Goal: Task Accomplishment & Management: Manage account settings

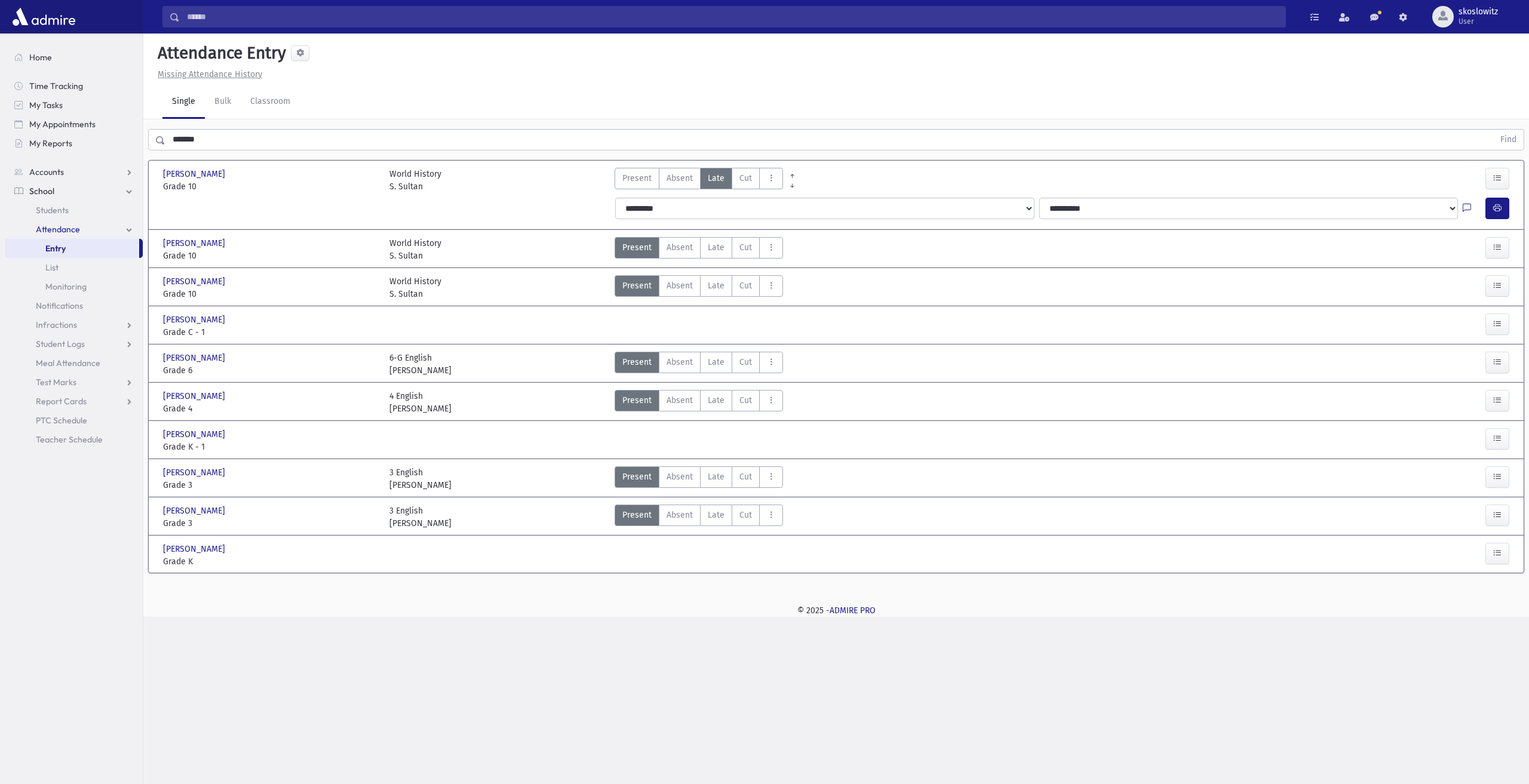
click at [66, 229] on span "Attendance" at bounding box center [58, 229] width 44 height 11
click at [69, 230] on span "Attendance" at bounding box center [58, 229] width 44 height 11
click at [79, 250] on link "Entry" at bounding box center [72, 248] width 134 height 19
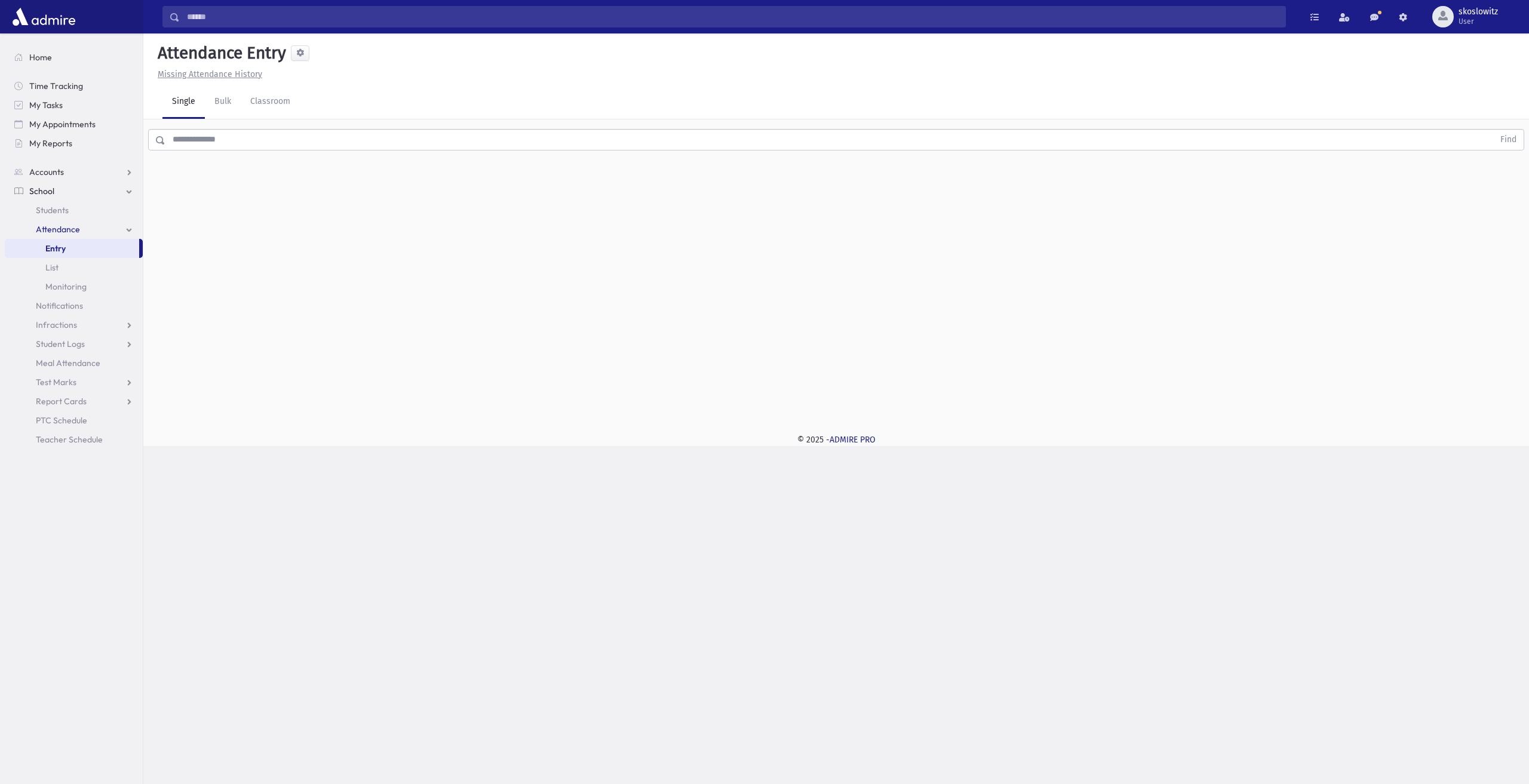
click at [84, 230] on link "Attendance" at bounding box center [73, 229] width 138 height 19
click at [254, 95] on link "Classroom" at bounding box center [270, 101] width 59 height 34
click at [278, 150] on div "--Select One--" at bounding box center [324, 154] width 118 height 12
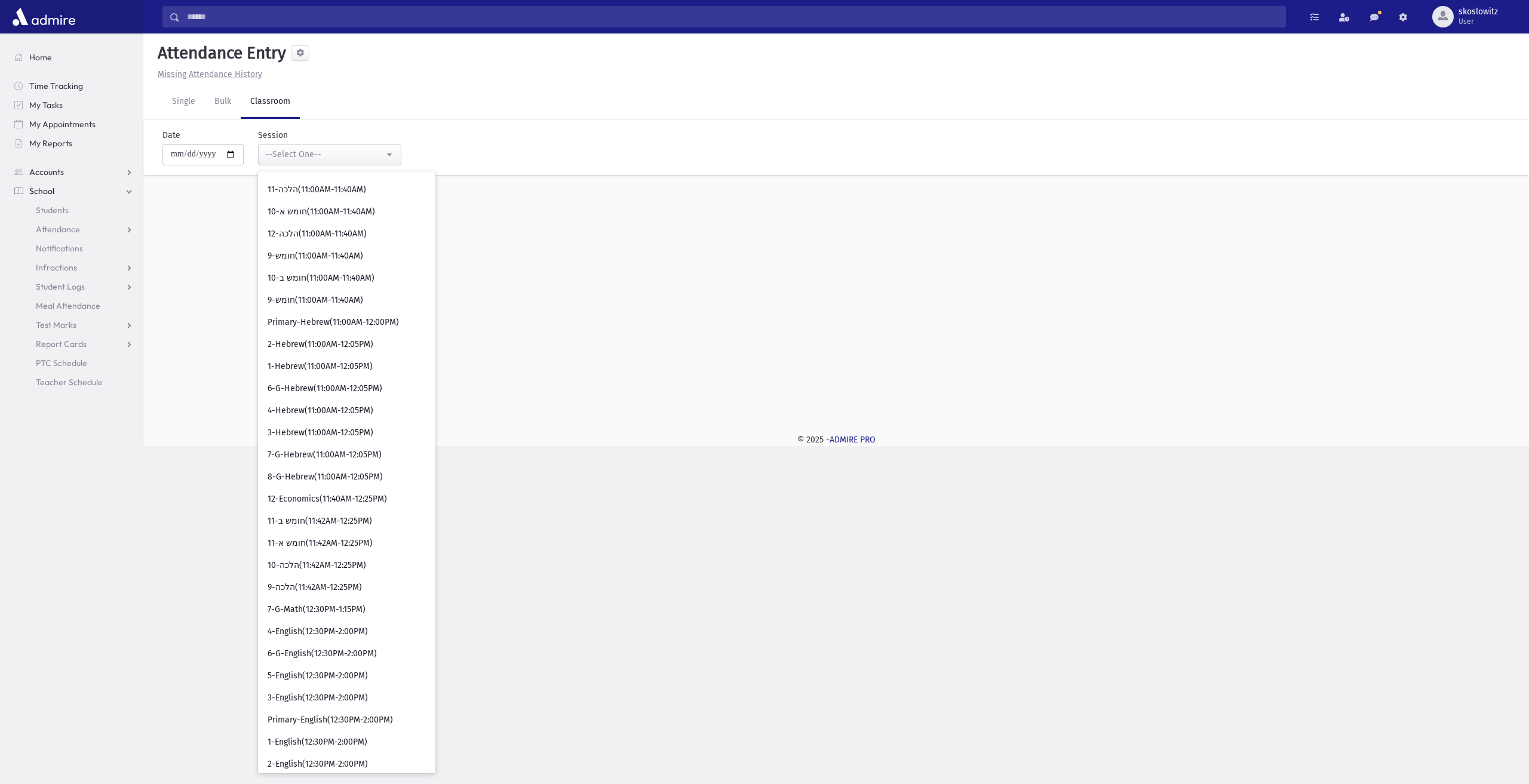
scroll to position [418, 0]
click at [372, 360] on link "1-Hebrew(11:00AM-12:05PM)" at bounding box center [347, 365] width 177 height 22
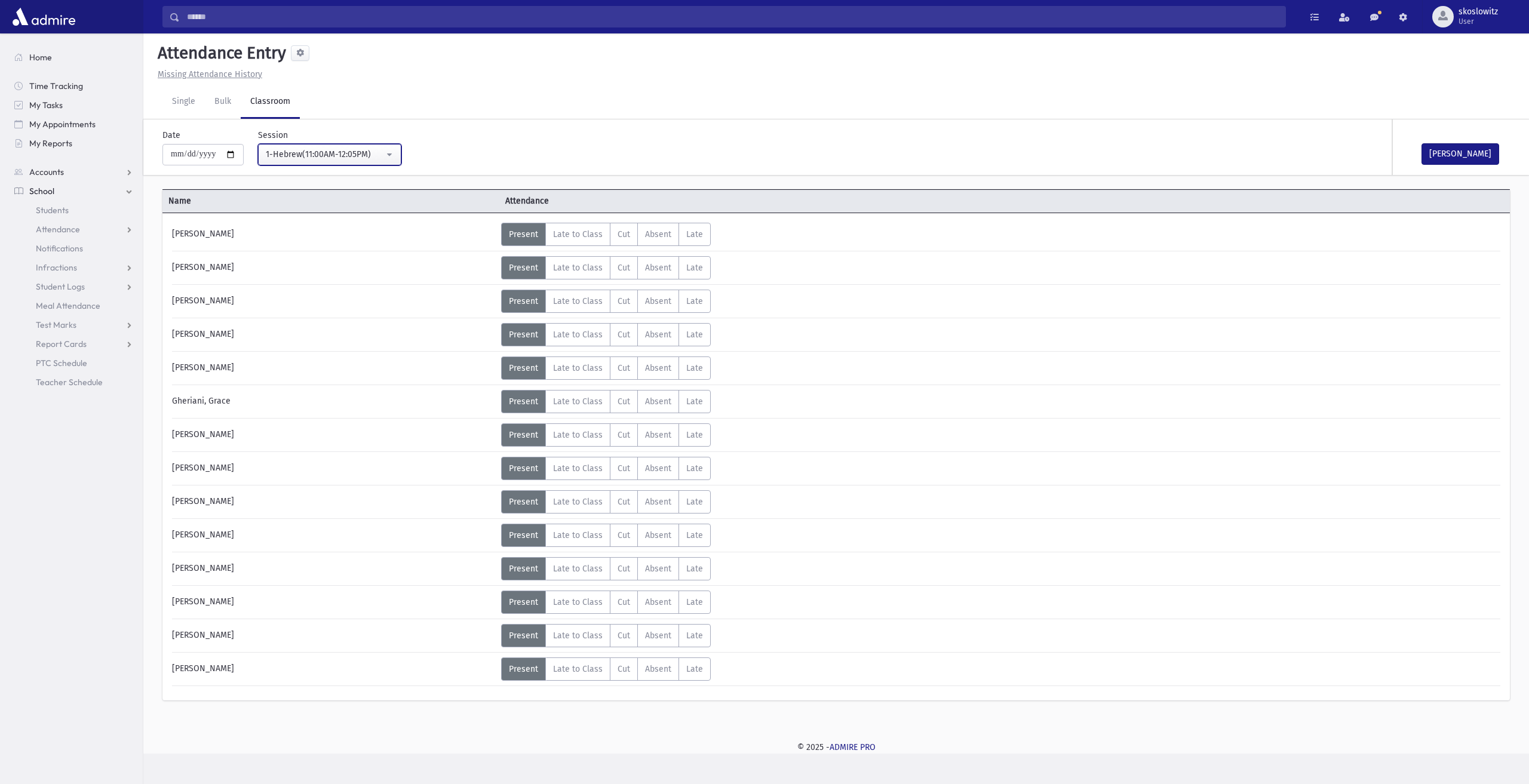
click at [310, 153] on div "1-Hebrew(11:00AM-12:05PM)" at bounding box center [324, 154] width 118 height 12
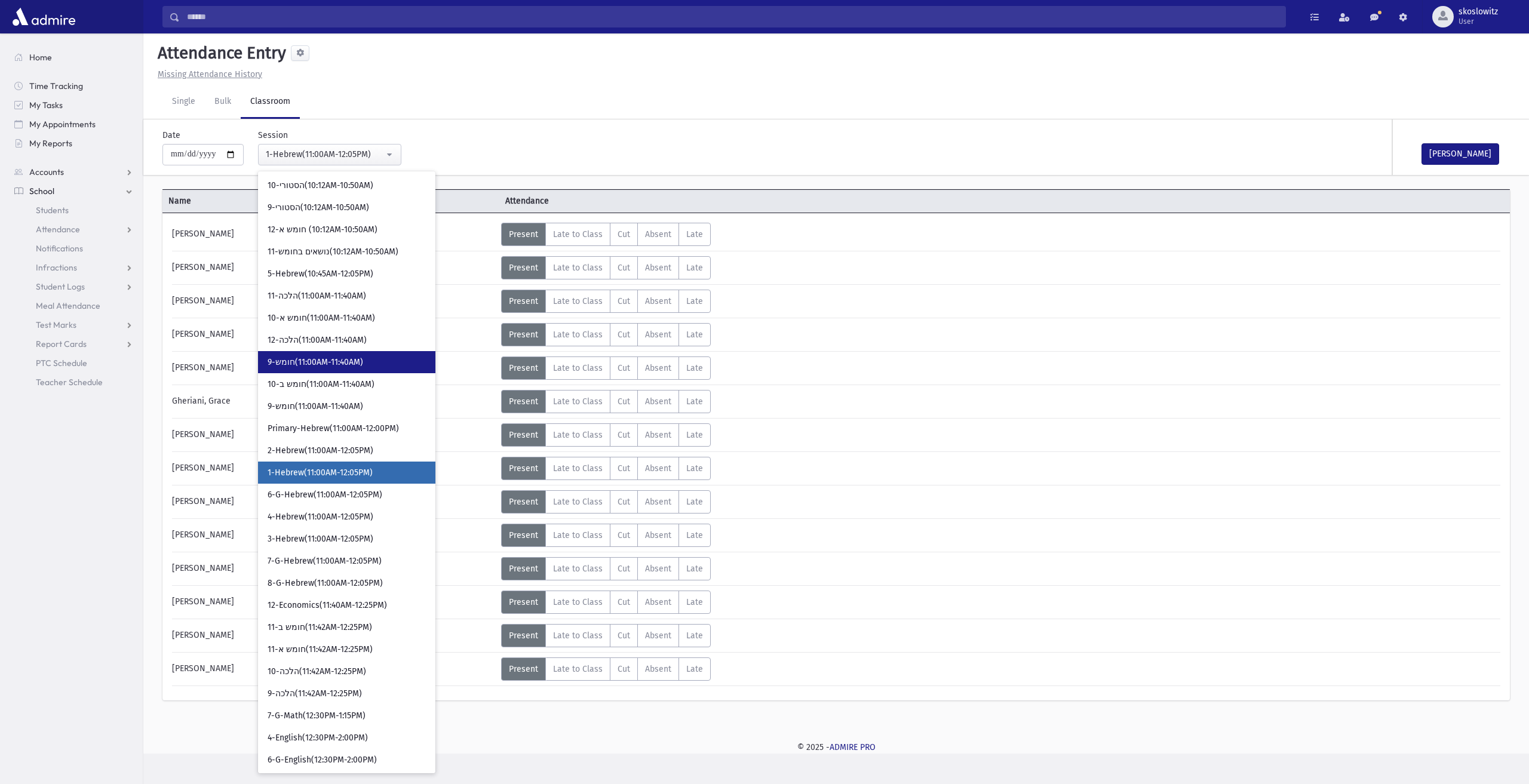
click at [346, 367] on span "9-חומש(11:00AM-11:40AM)" at bounding box center [315, 362] width 95 height 12
select select "****"
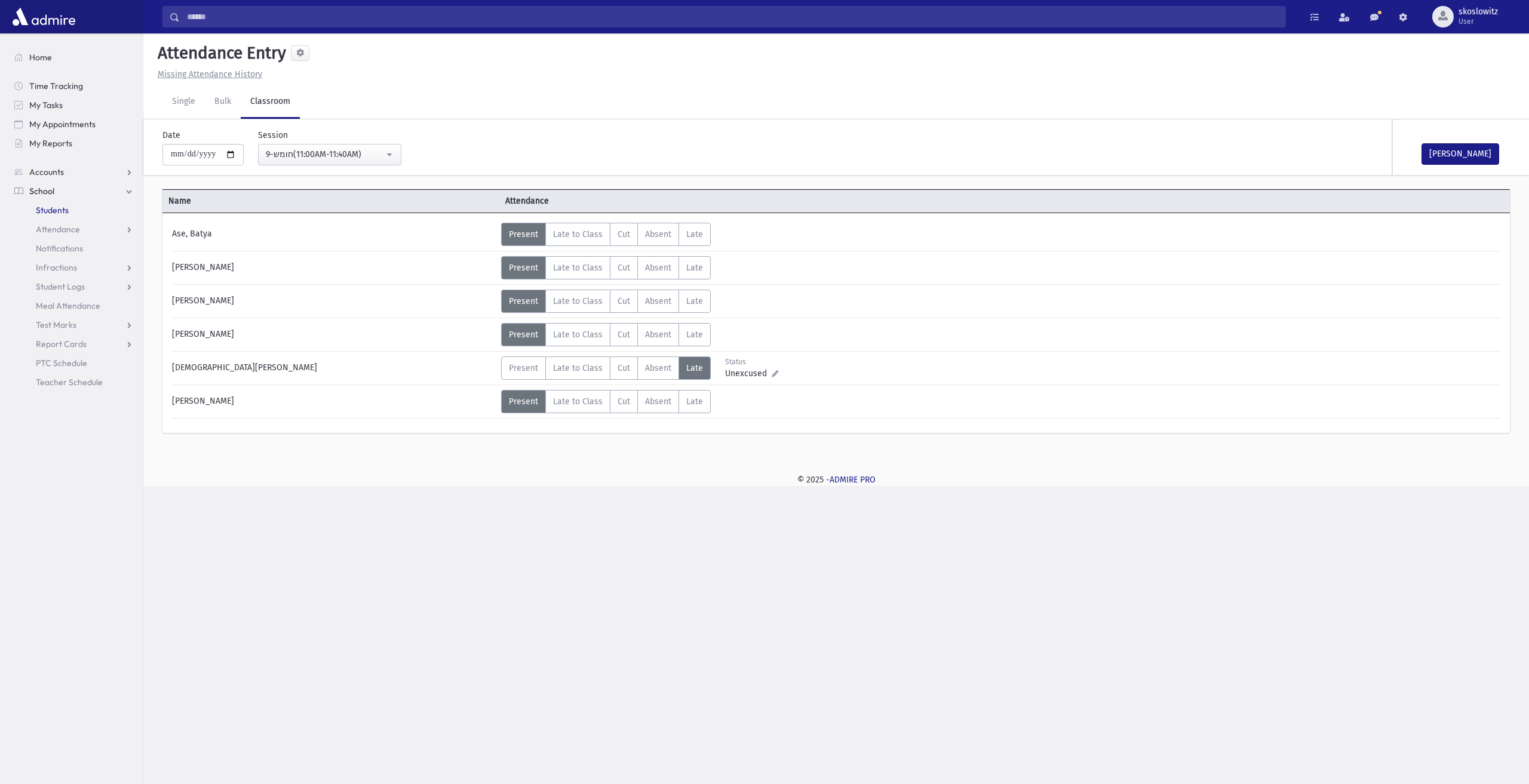
click at [103, 215] on link "Students" at bounding box center [73, 210] width 138 height 19
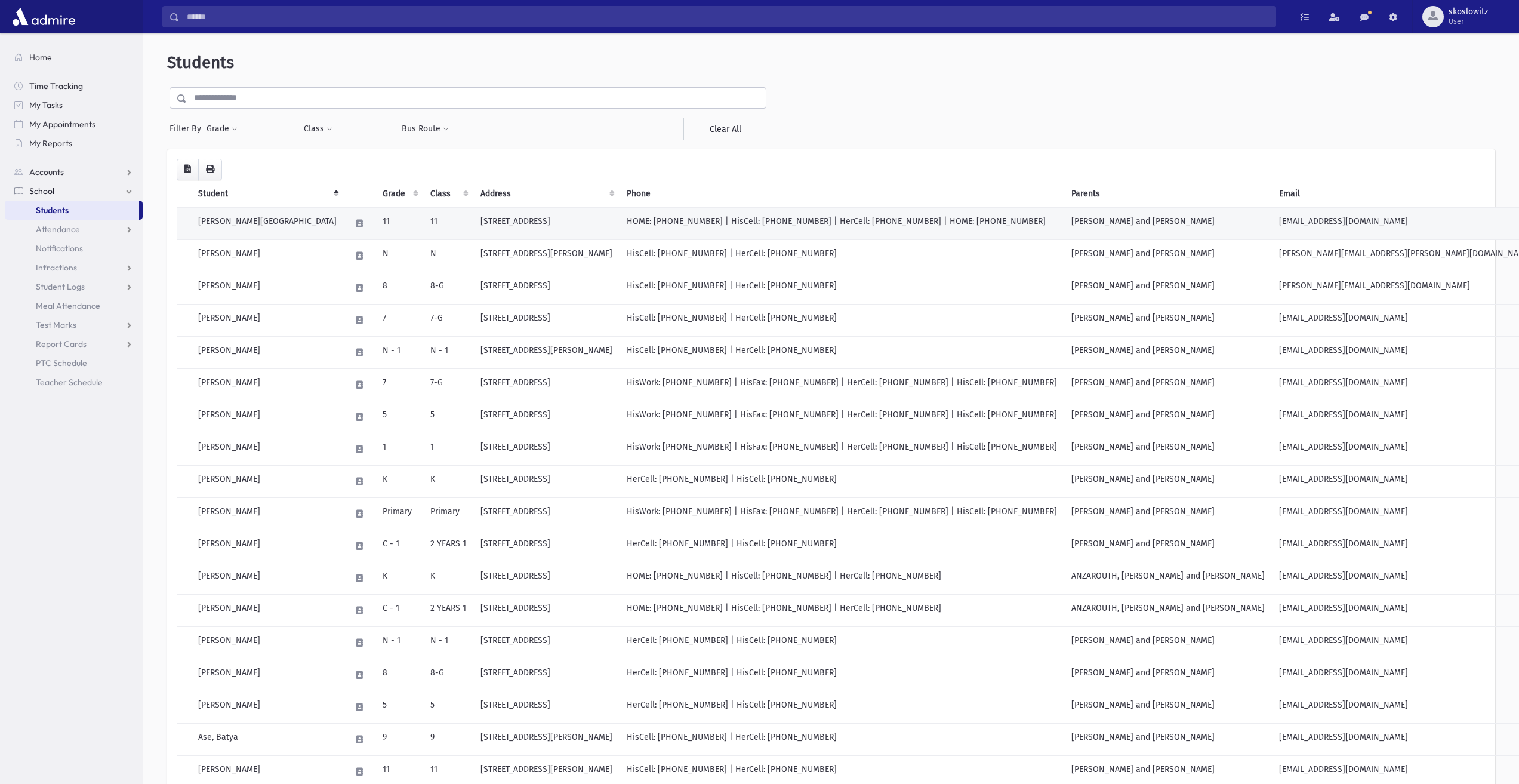
click at [240, 220] on td "[PERSON_NAME][GEOGRAPHIC_DATA]" at bounding box center [268, 222] width 153 height 32
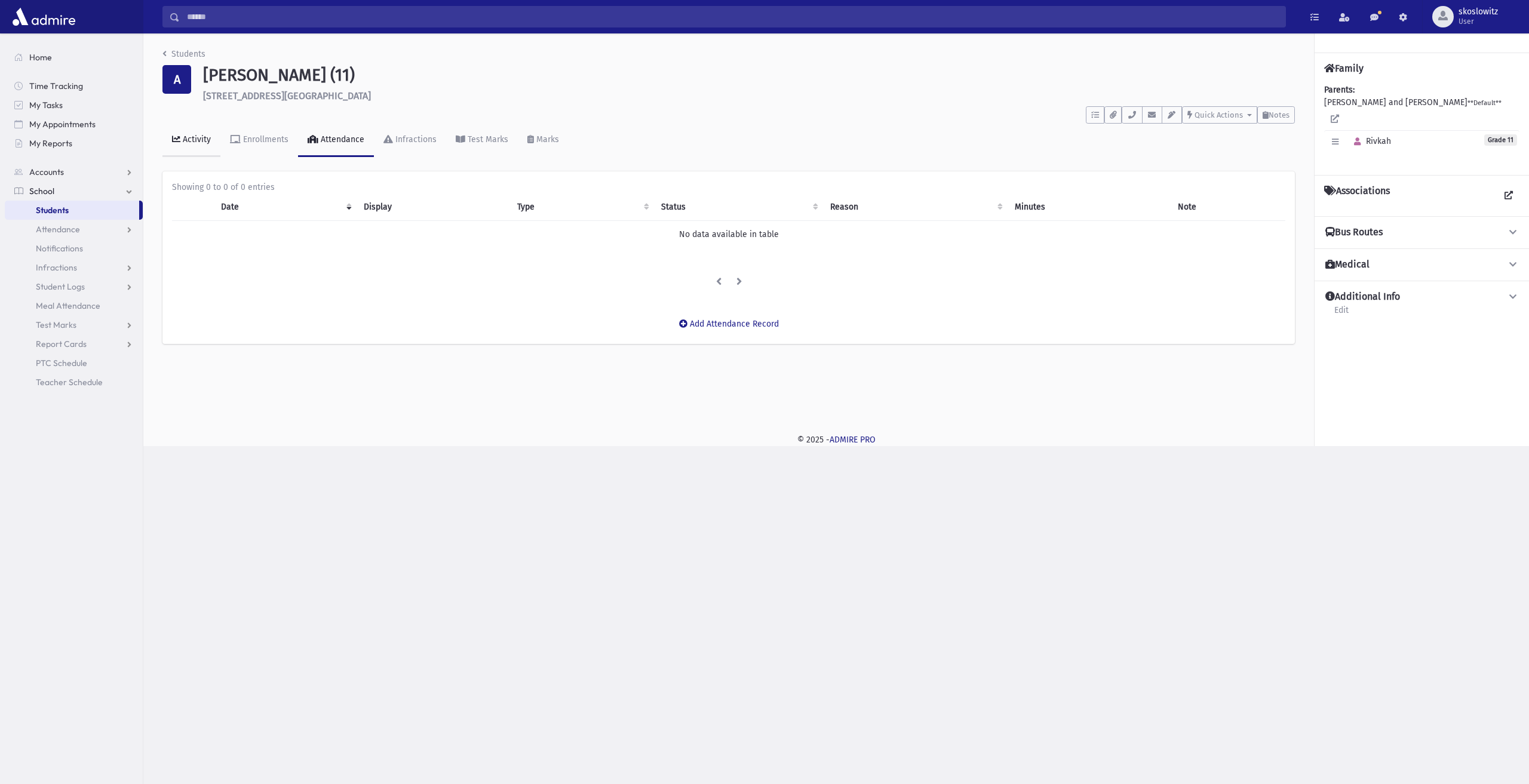
click at [196, 139] on div "Activity" at bounding box center [195, 139] width 30 height 10
click at [62, 263] on span "Infractions" at bounding box center [56, 268] width 41 height 11
click at [56, 301] on span "List" at bounding box center [52, 306] width 13 height 11
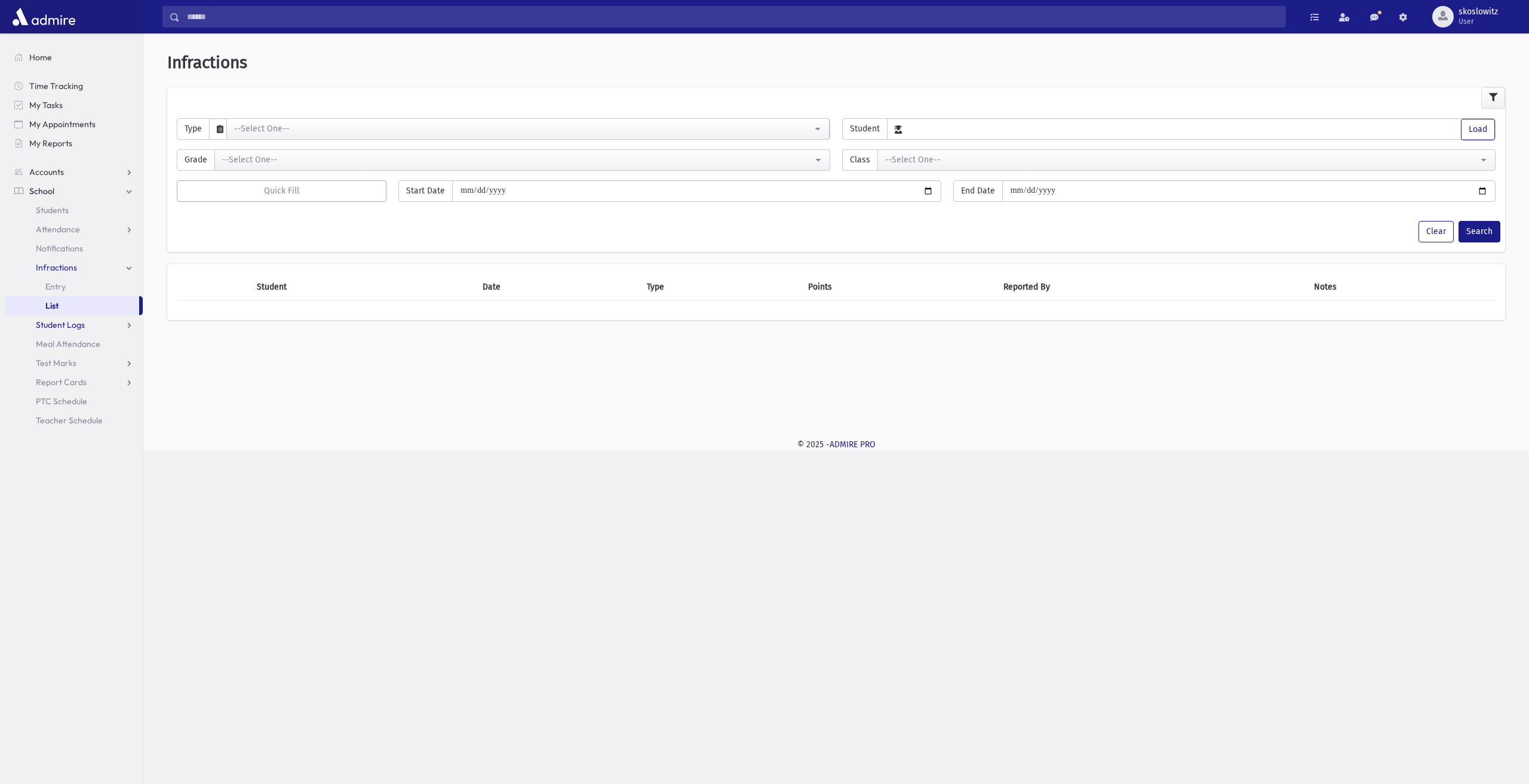
click at [63, 322] on span "Student Logs" at bounding box center [60, 325] width 49 height 11
click at [53, 361] on span "List" at bounding box center [52, 363] width 13 height 11
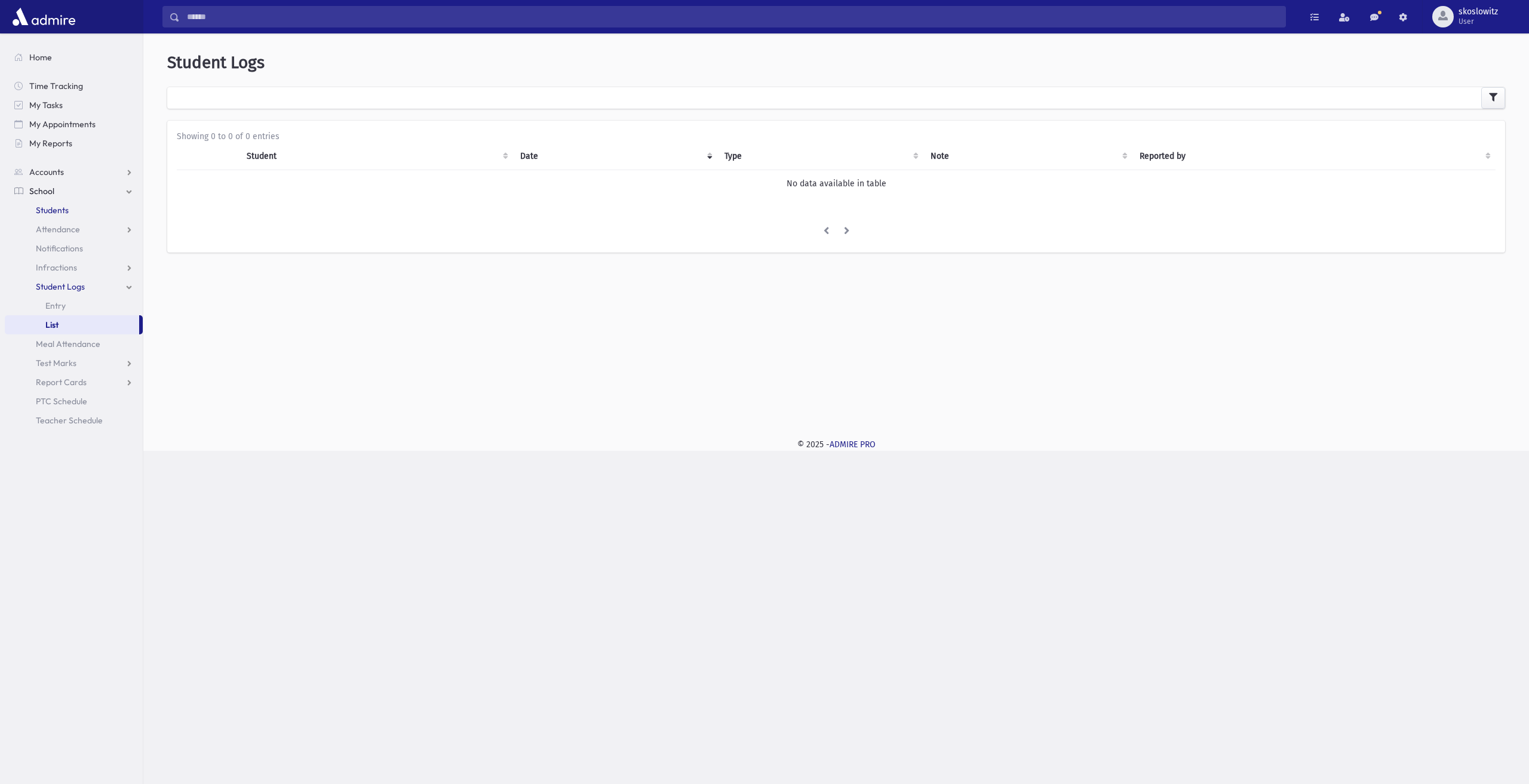
click at [52, 211] on span "Students" at bounding box center [52, 210] width 33 height 11
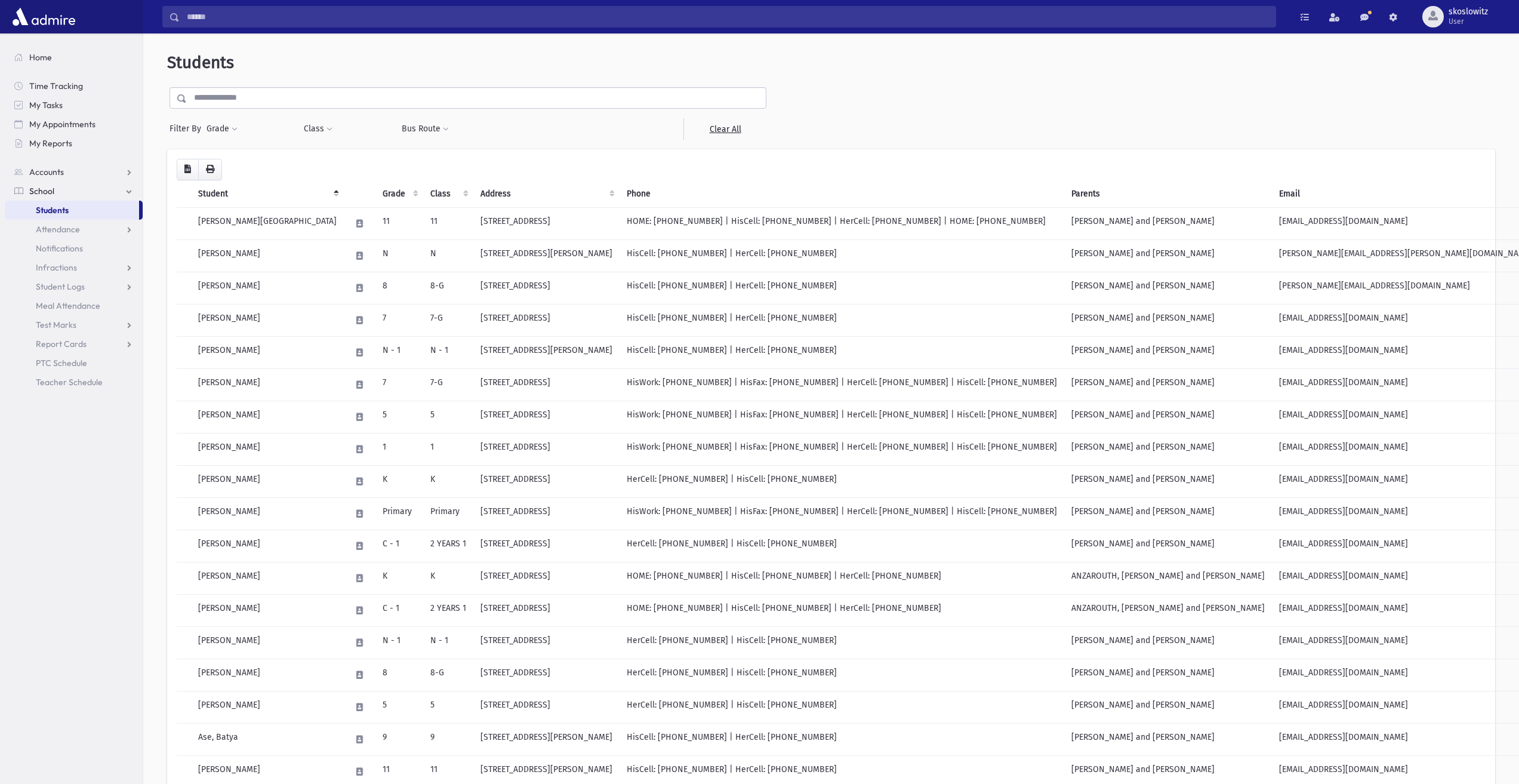
click at [98, 211] on link "Students" at bounding box center [72, 210] width 134 height 19
click at [233, 131] on span at bounding box center [235, 129] width 6 height 7
click at [258, 165] on ul at bounding box center [275, 162] width 124 height 18
type input "**"
select select "*"
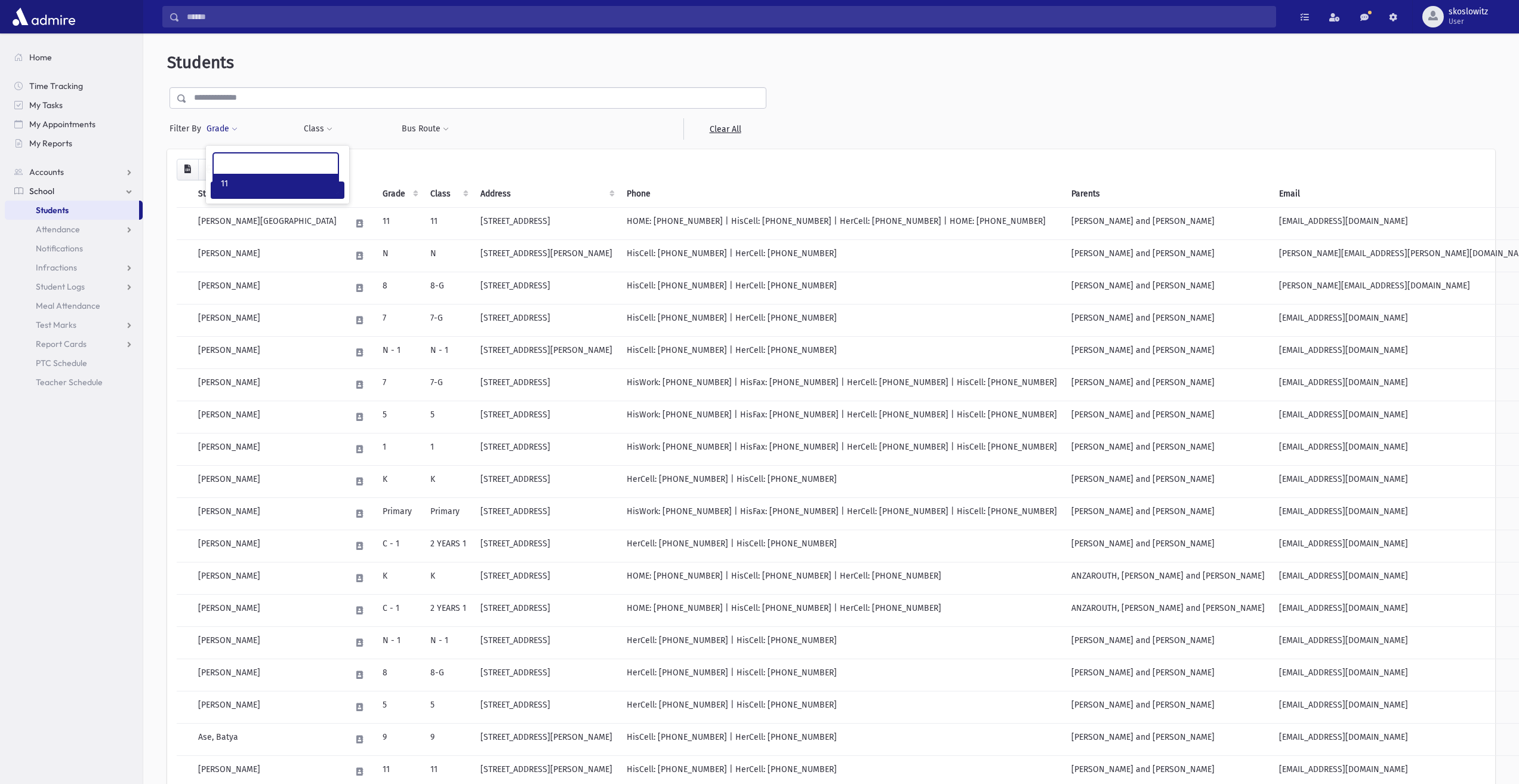
scroll to position [193, 0]
click at [296, 184] on button "Filter" at bounding box center [277, 190] width 133 height 17
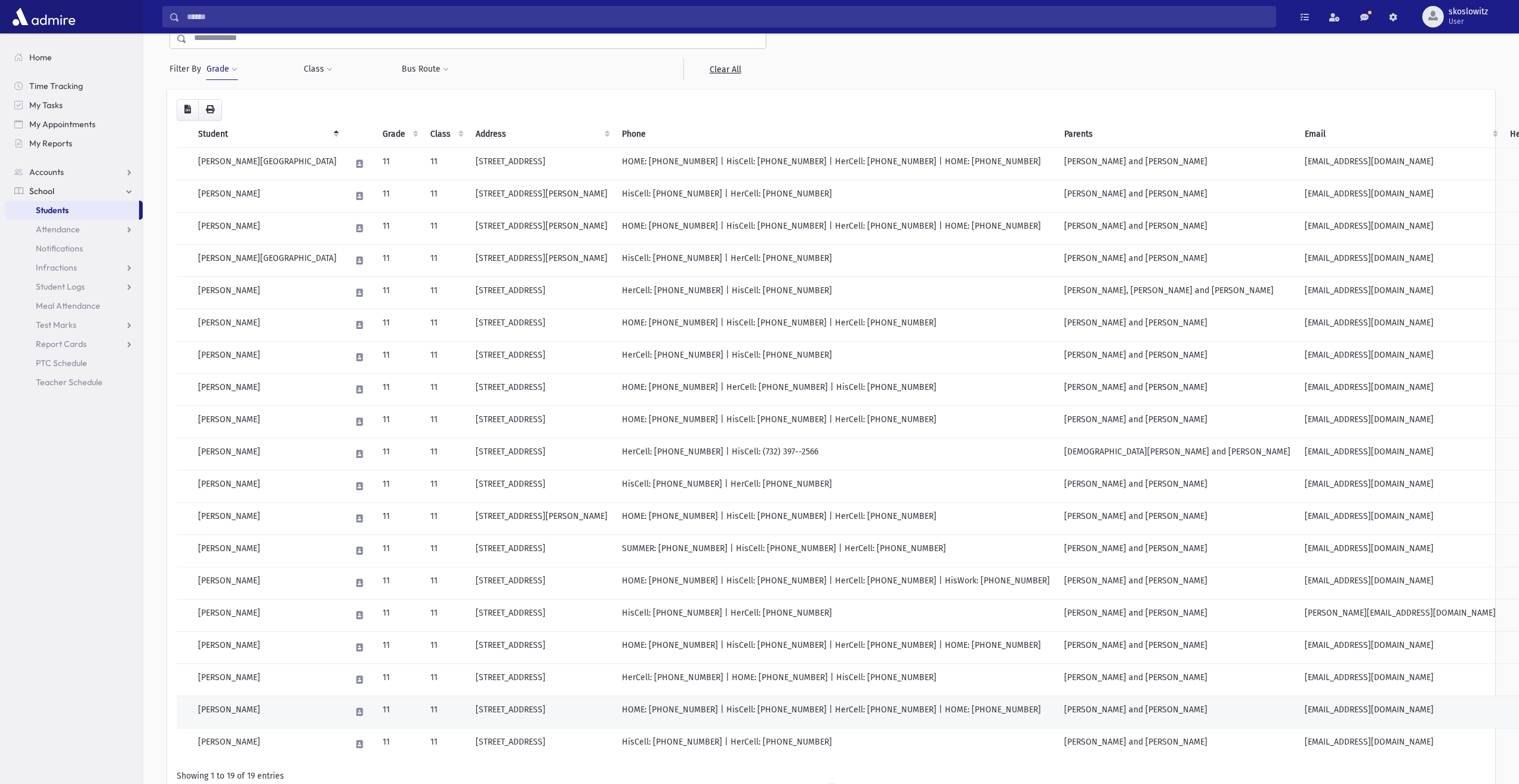
scroll to position [119, 0]
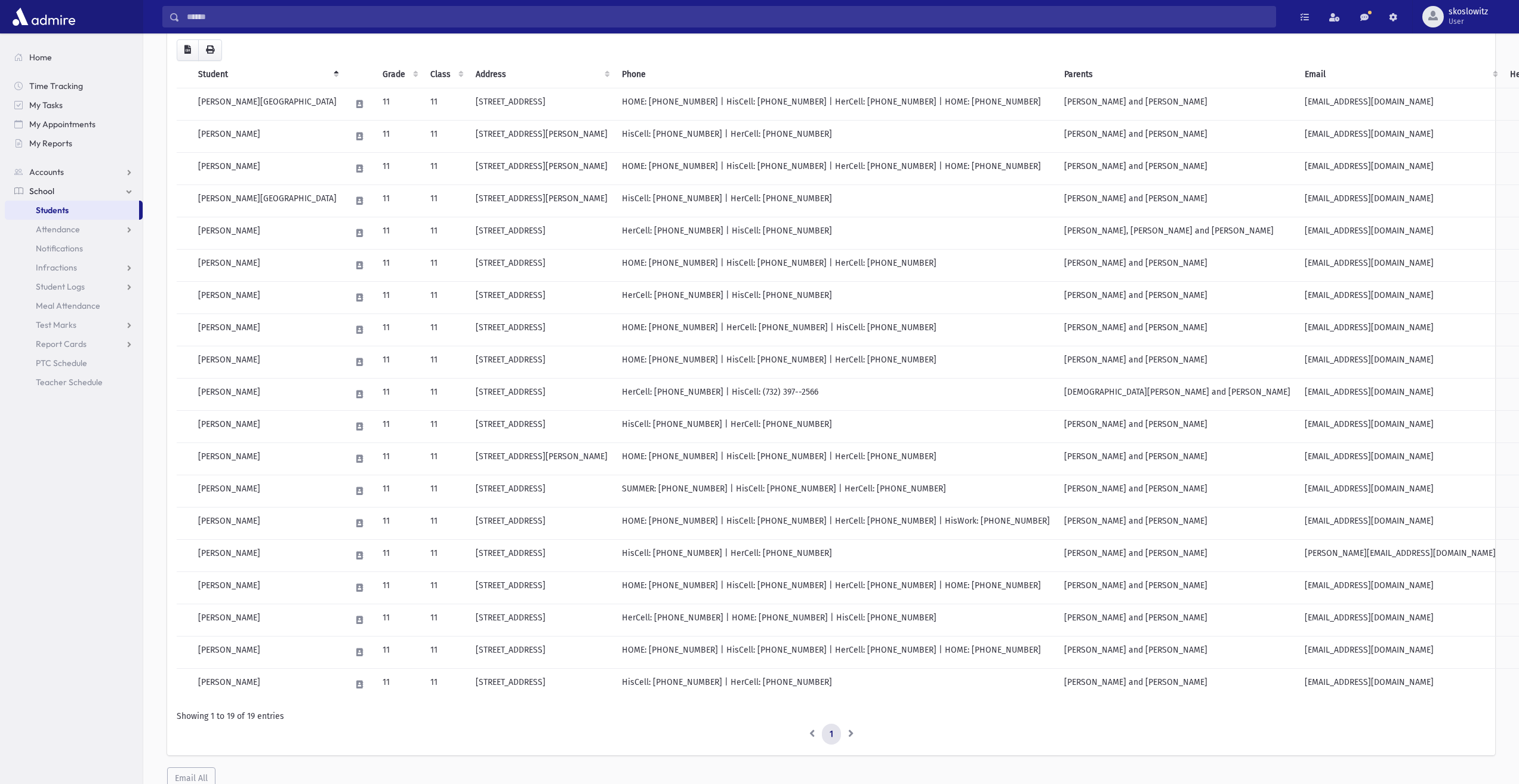
click at [118, 212] on link "Students" at bounding box center [72, 210] width 134 height 19
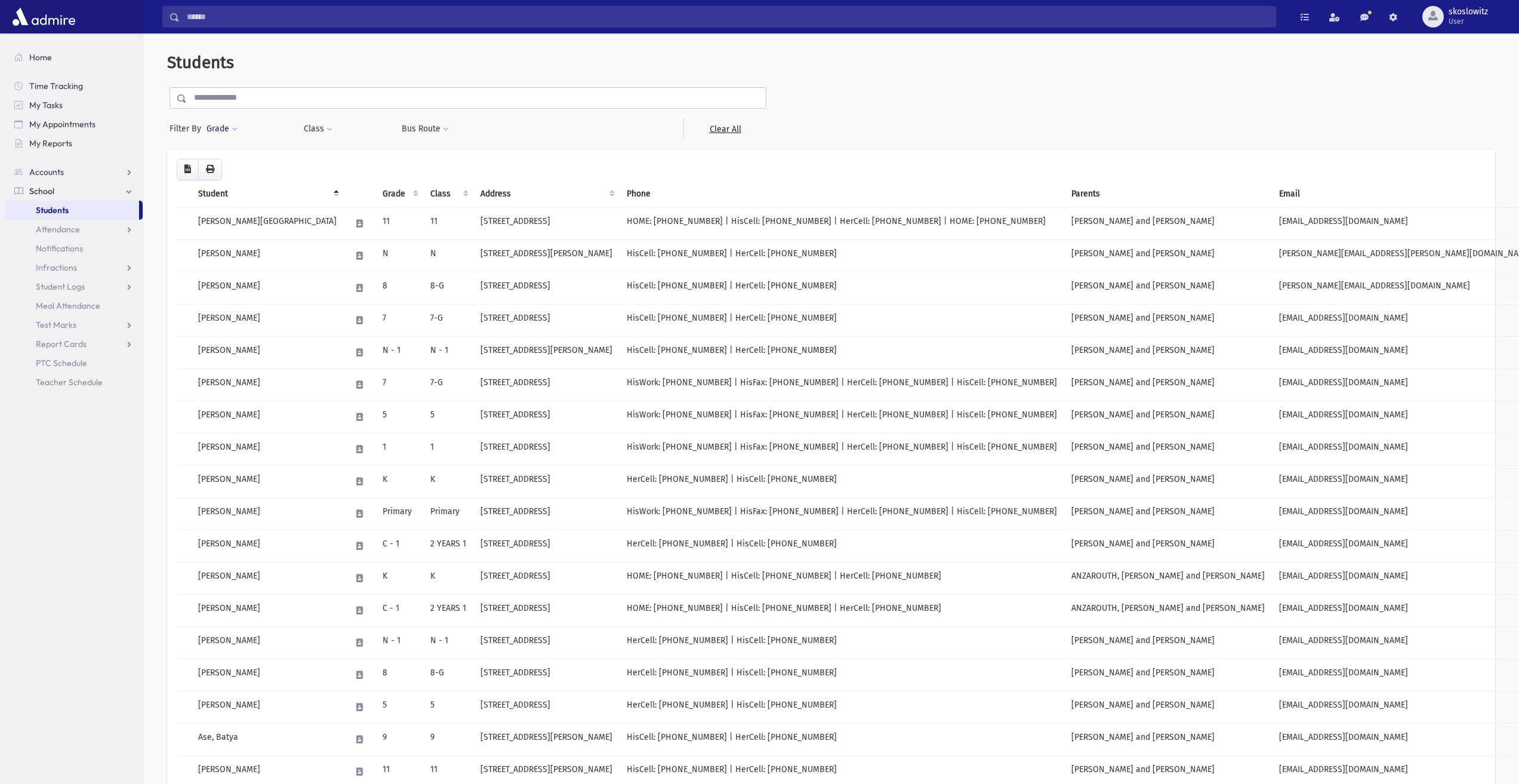
click at [229, 136] on button "Grade" at bounding box center [222, 129] width 32 height 22
click at [236, 161] on ul at bounding box center [275, 162] width 124 height 18
type input "**"
select select "*"
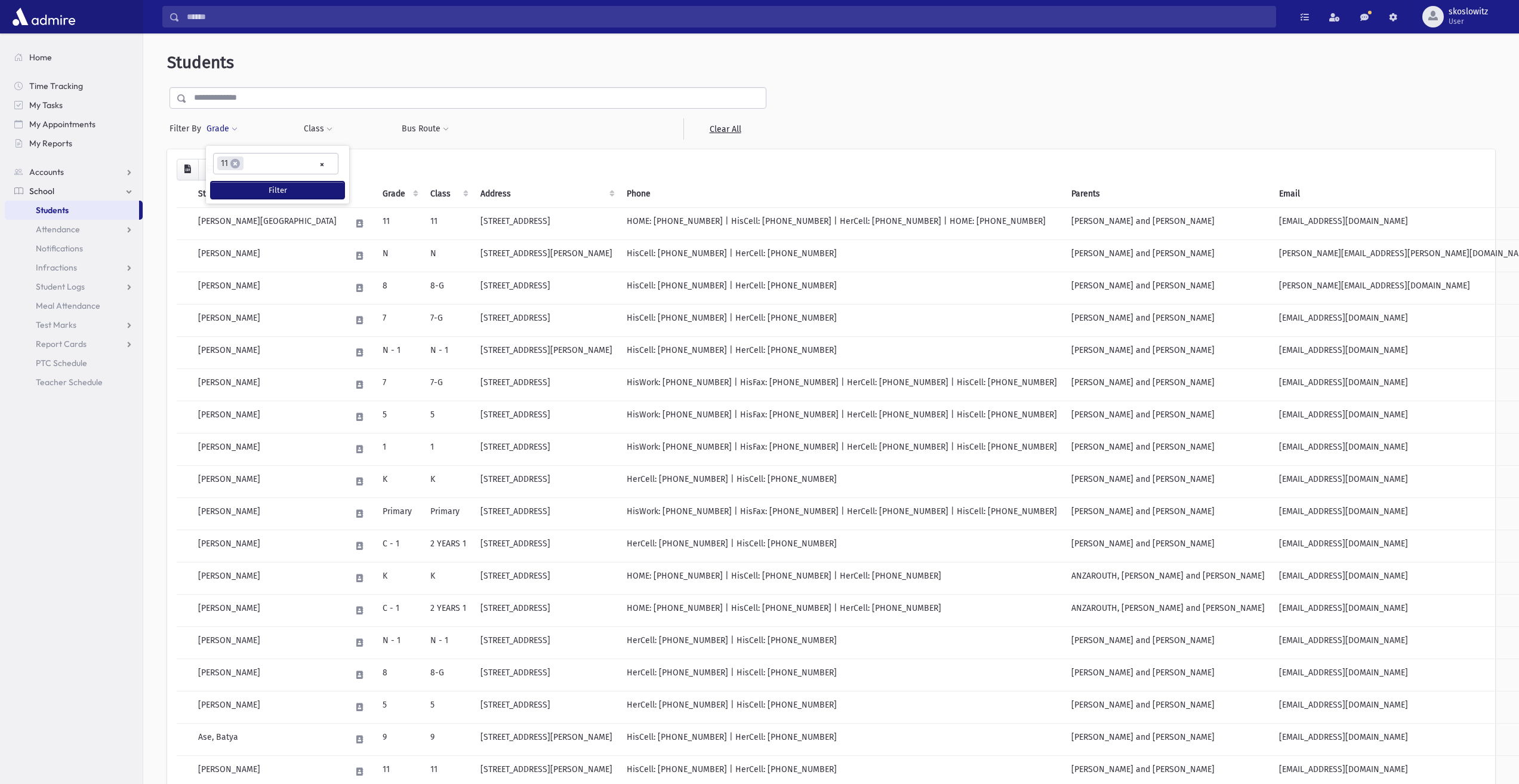
click at [261, 185] on button "Filter" at bounding box center [277, 190] width 133 height 17
